Goal: Task Accomplishment & Management: Manage account settings

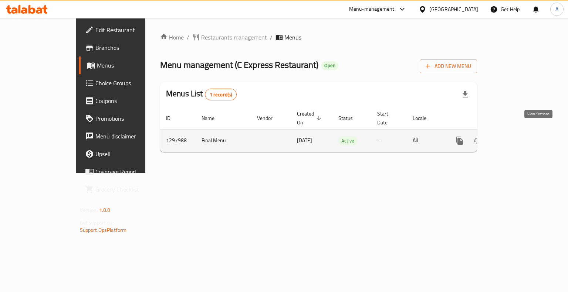
click at [517, 136] on icon "enhanced table" at bounding box center [512, 140] width 9 height 9
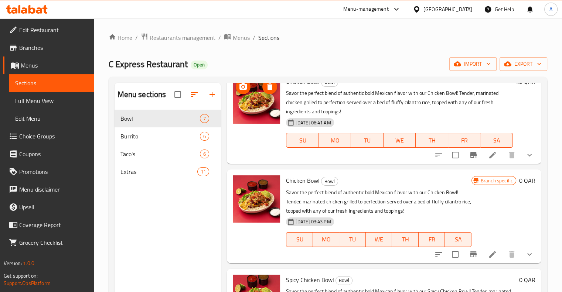
scroll to position [90, 0]
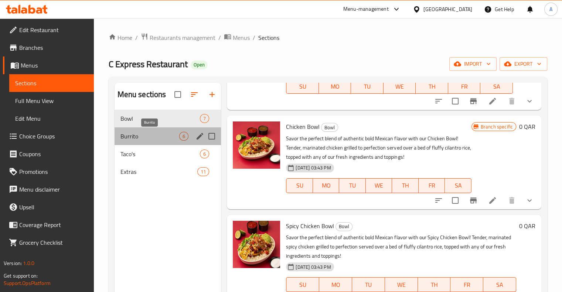
click at [172, 135] on span "Burrito" at bounding box center [150, 136] width 59 height 9
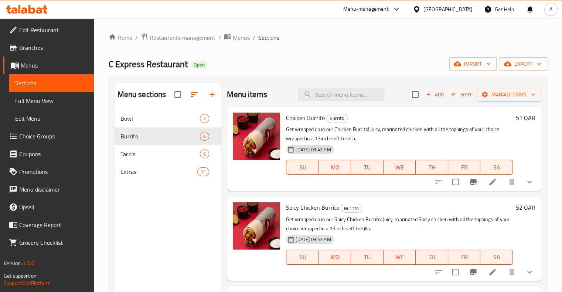
click at [46, 139] on span "Choice Groups" at bounding box center [53, 136] width 69 height 9
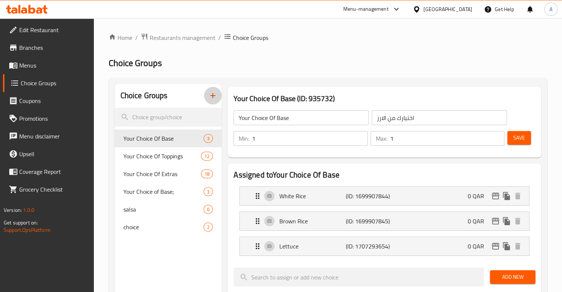
click at [209, 98] on icon "button" at bounding box center [213, 95] width 9 height 9
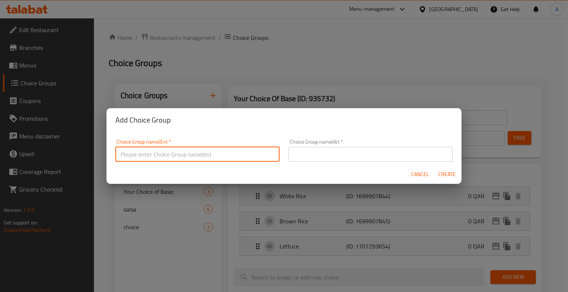
click at [186, 160] on input "text" at bounding box center [197, 154] width 164 height 15
click at [136, 152] on input "Your Choice Of Extras" at bounding box center [197, 154] width 164 height 15
click at [137, 154] on input "Your Choice of Extras" at bounding box center [197, 154] width 164 height 15
type input "Your choice of Extras"
click at [299, 153] on input "text" at bounding box center [370, 154] width 164 height 15
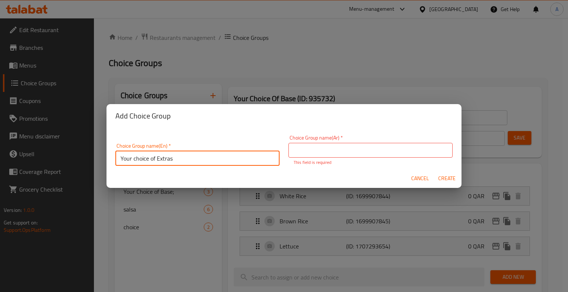
click at [182, 161] on input "Your choice of Extras" at bounding box center [197, 158] width 164 height 15
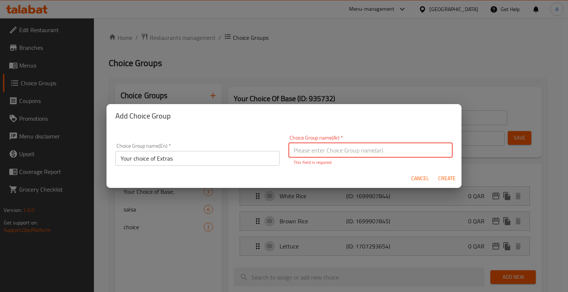
click at [336, 155] on input "text" at bounding box center [370, 150] width 164 height 15
paste input "اختيارك من الإضافات"
type input "اختيارك من الإضافات"
paste input "اختيارك من الإضافات"
type input "اختيارك من الإضافات"
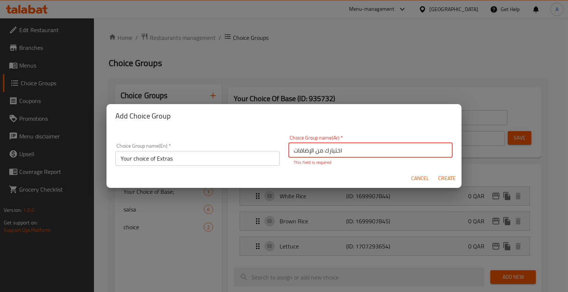
click at [448, 176] on span "Create" at bounding box center [447, 178] width 18 height 9
type input "Your choice of Extras"
type input "اختيارك من الإضافات"
type input "0"
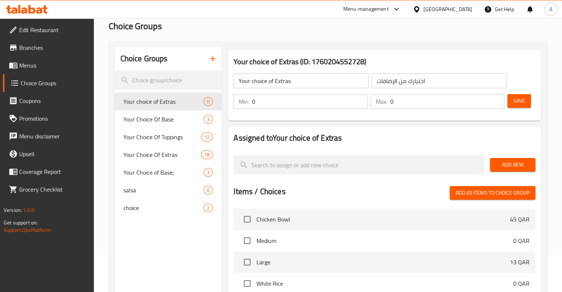
scroll to position [38, 0]
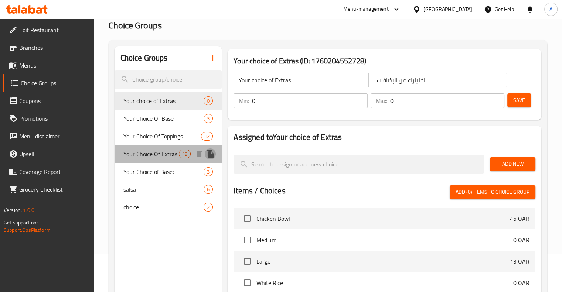
click at [211, 153] on icon "duplicate" at bounding box center [210, 154] width 7 height 8
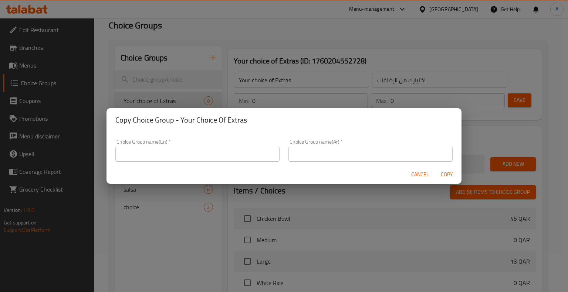
click at [211, 153] on input "text" at bounding box center [197, 154] width 164 height 15
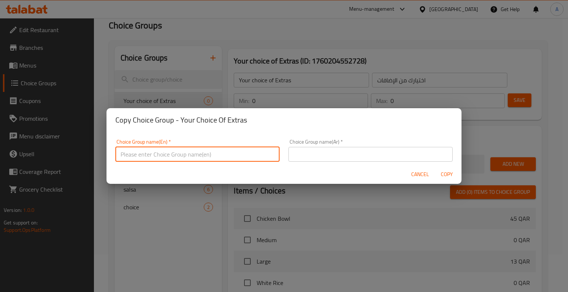
click at [418, 172] on span "Cancel" at bounding box center [420, 174] width 18 height 9
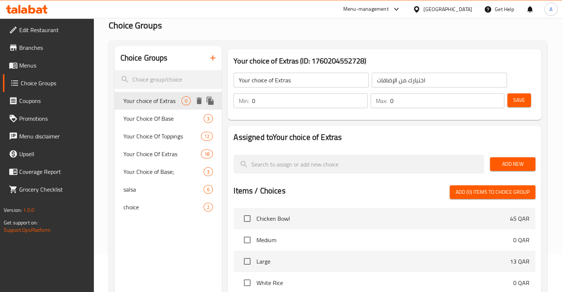
click at [199, 99] on icon "delete" at bounding box center [199, 101] width 5 height 7
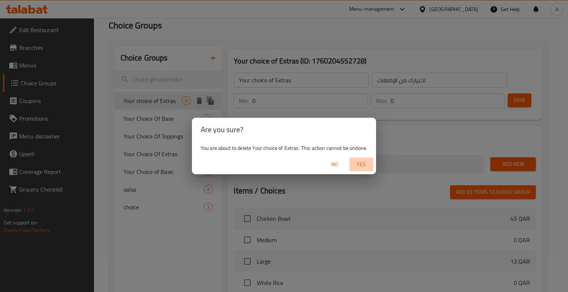
click at [359, 164] on span "Yes" at bounding box center [361, 164] width 18 height 9
type input "Your Choice Of Base"
type input "اختيارك من الارز"
type input "1"
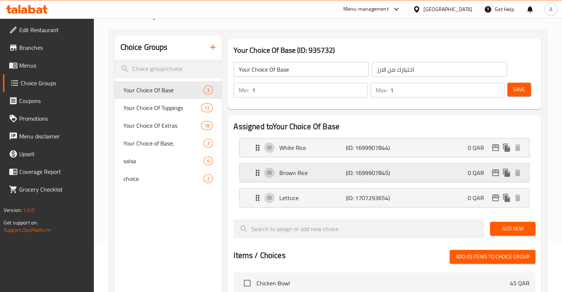
scroll to position [50, 0]
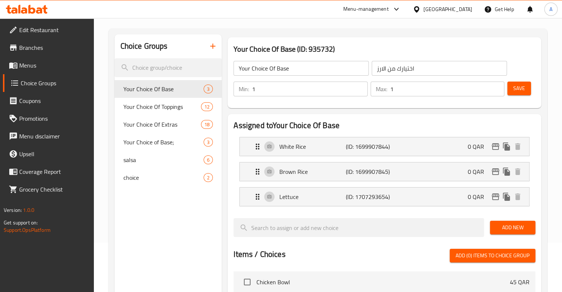
click at [213, 49] on icon "button" at bounding box center [213, 46] width 9 height 9
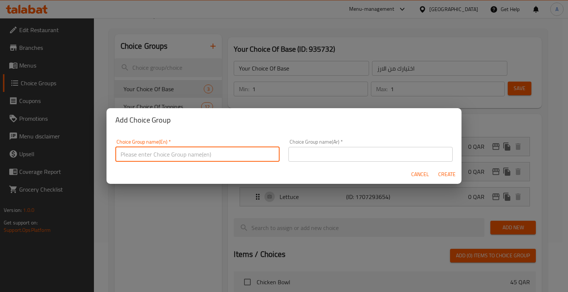
click at [183, 152] on input "text" at bounding box center [197, 154] width 164 height 15
click at [172, 155] on input "Your choice of Base" at bounding box center [197, 154] width 164 height 15
type input "Your choice of Base"
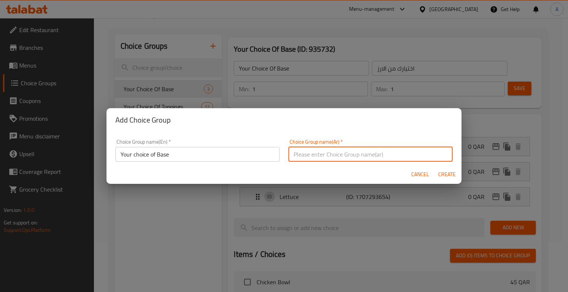
click at [337, 151] on input "text" at bounding box center [370, 154] width 164 height 15
paste input "اختيارك للقاعدة"
type input "اختيارك للقاعدة"
click at [444, 174] on span "Create" at bounding box center [447, 174] width 18 height 9
type input "Your choice of Base"
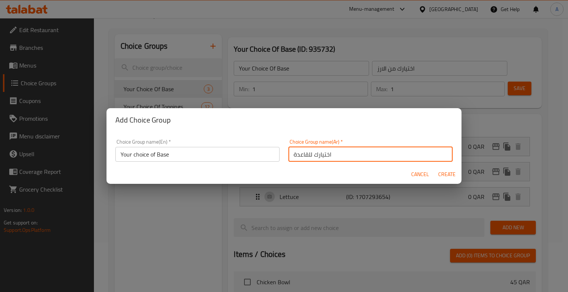
type input "اختيارك للقاعدة"
type input "0"
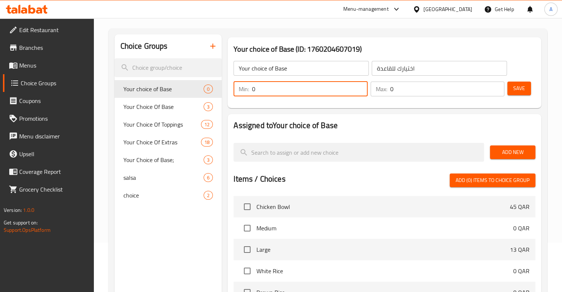
click at [304, 90] on input "0" at bounding box center [309, 89] width 115 height 15
type input "1"
click at [396, 88] on input "0" at bounding box center [447, 89] width 114 height 15
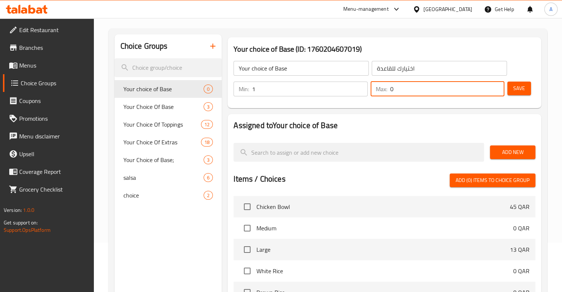
click at [396, 88] on input "0" at bounding box center [447, 89] width 114 height 15
type input "1"
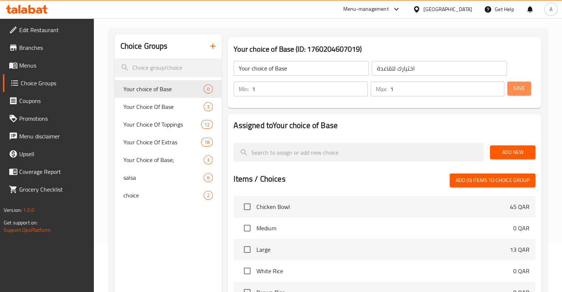
click at [531, 86] on button "Save" at bounding box center [520, 89] width 24 height 14
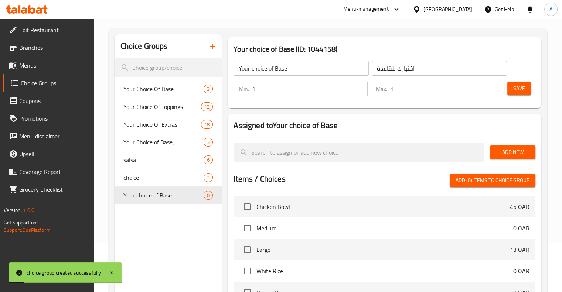
click at [281, 142] on div at bounding box center [359, 152] width 257 height 25
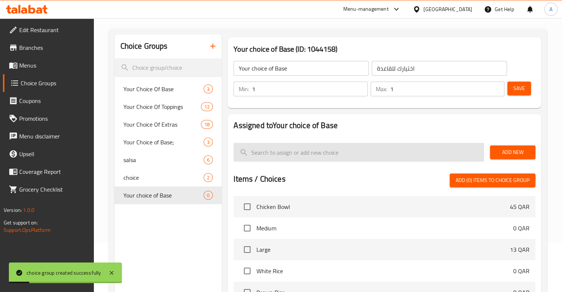
click at [282, 149] on input "search" at bounding box center [359, 152] width 251 height 19
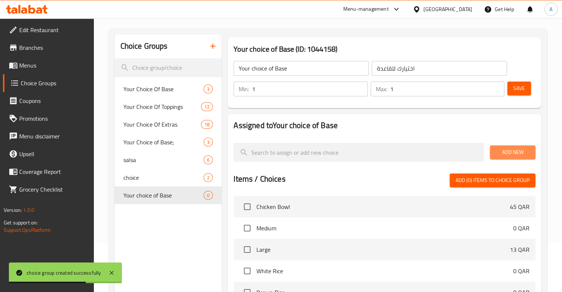
click at [503, 150] on span "Add New" at bounding box center [513, 152] width 34 height 9
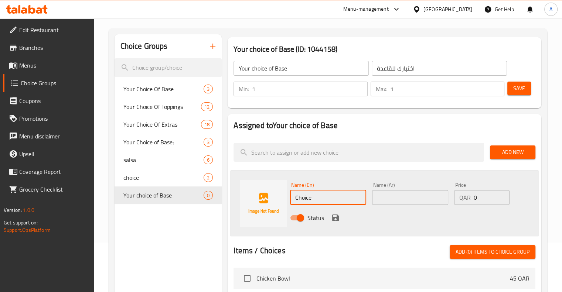
click at [309, 199] on input "Choice" at bounding box center [328, 197] width 76 height 15
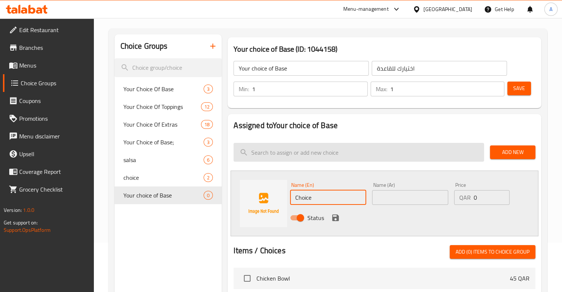
click at [304, 151] on input "search" at bounding box center [359, 152] width 251 height 19
type input "e"
type input "W"
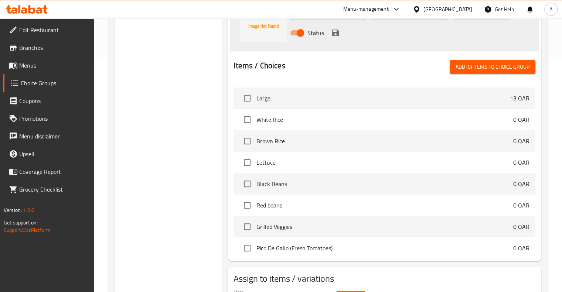
scroll to position [37, 0]
click at [248, 122] on input "checkbox" at bounding box center [248, 121] width 16 height 16
checkbox input "true"
click at [247, 143] on input "checkbox" at bounding box center [248, 143] width 16 height 16
checkbox input "true"
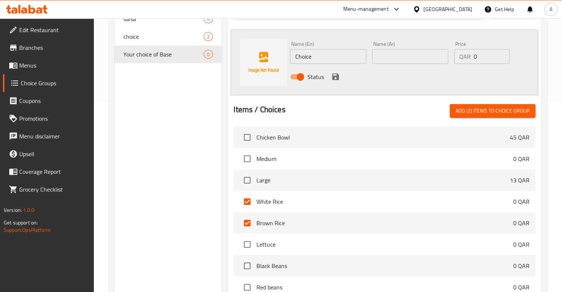
scroll to position [192, 0]
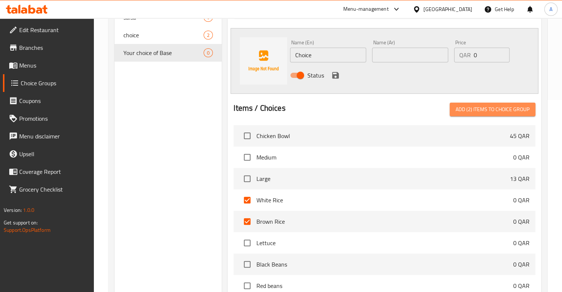
click at [488, 105] on span "Add (2) items to choice group" at bounding box center [493, 109] width 74 height 9
checkbox input "false"
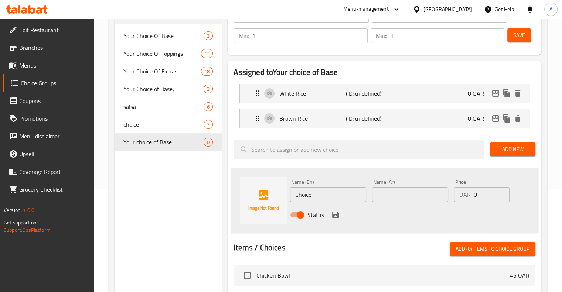
scroll to position [104, 0]
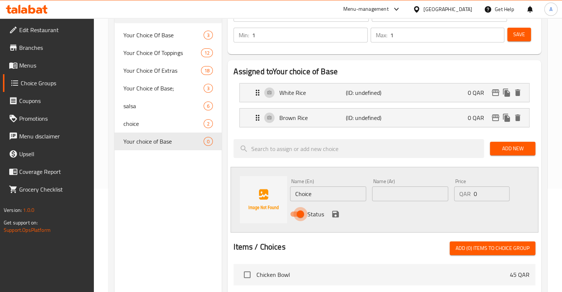
click at [297, 212] on input "Status" at bounding box center [301, 214] width 42 height 14
checkbox input "false"
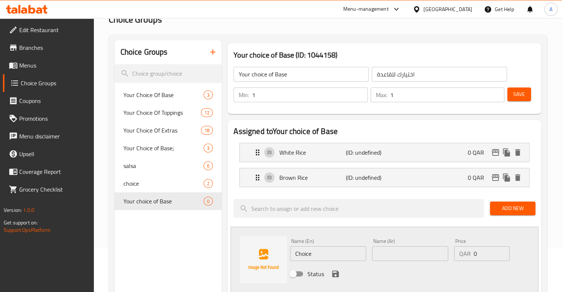
scroll to position [40, 0]
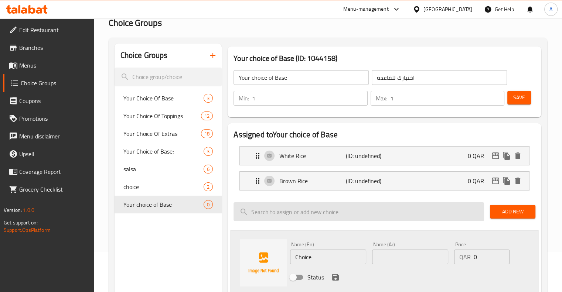
click at [400, 217] on input "search" at bounding box center [359, 212] width 251 height 19
type input "none"
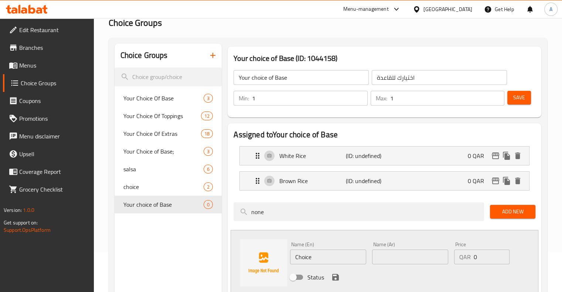
click at [293, 230] on div "Name (En) Choice Name (En) Name (Ar) Name (Ar) Price QAR 0 Price Status" at bounding box center [385, 263] width 308 height 66
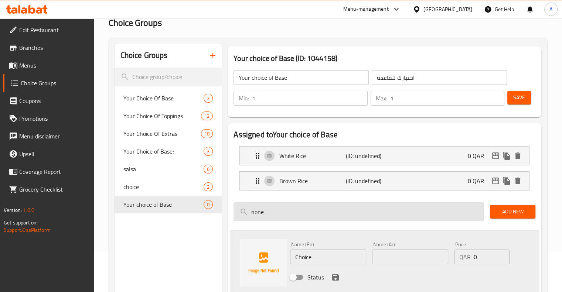
click at [291, 220] on input "none" at bounding box center [359, 212] width 251 height 19
click at [267, 211] on input "none" at bounding box center [359, 212] width 251 height 19
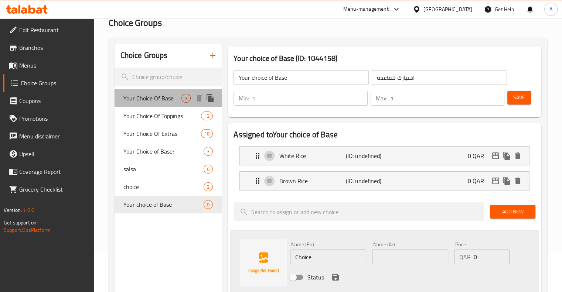
click at [149, 105] on div "Your Choice Of Base 3" at bounding box center [169, 98] width 108 height 18
type input "Your Choice Of Base"
type input "اختيارك من الارز"
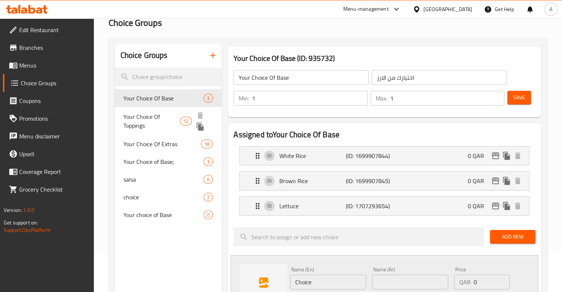
click at [154, 121] on span "Your Choice Of Toppings" at bounding box center [151, 121] width 57 height 18
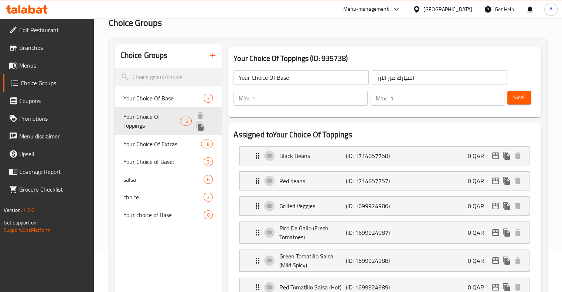
type input "Your Choice Of Toppings"
type input "اختيارك من التوبينج"
type input "12"
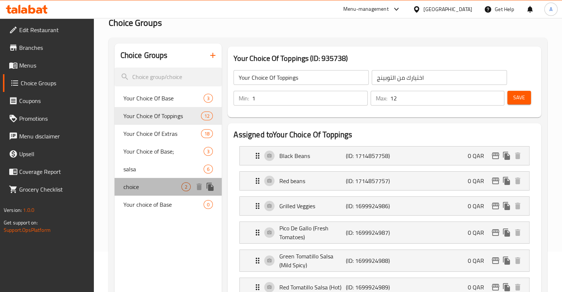
click at [140, 180] on div "choice 2" at bounding box center [169, 187] width 108 height 18
type input "choice"
type input "1"
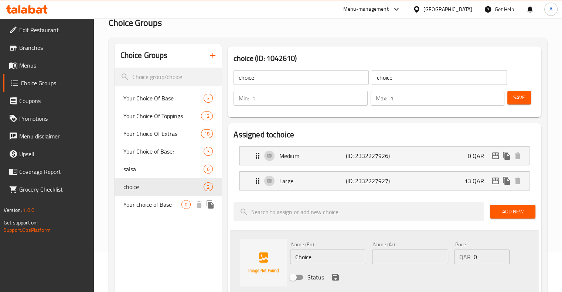
click at [146, 200] on span "Your choice of Base" at bounding box center [152, 204] width 58 height 9
type input "Your choice of Base"
type input "اختيارك للقاعدة"
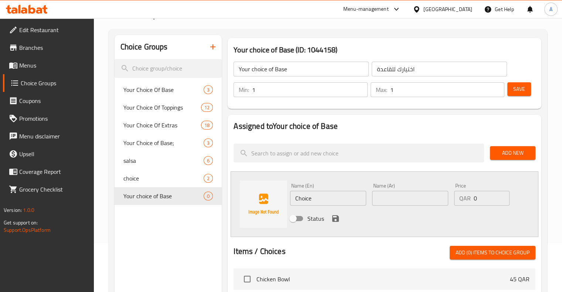
scroll to position [0, 0]
